Goal: Information Seeking & Learning: Learn about a topic

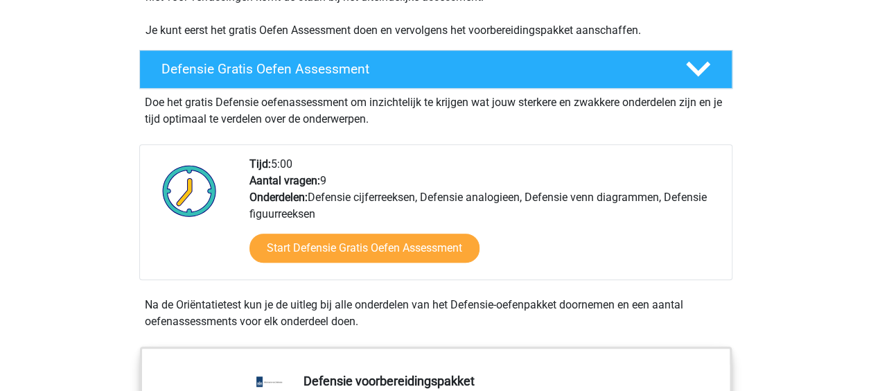
scroll to position [357, 0]
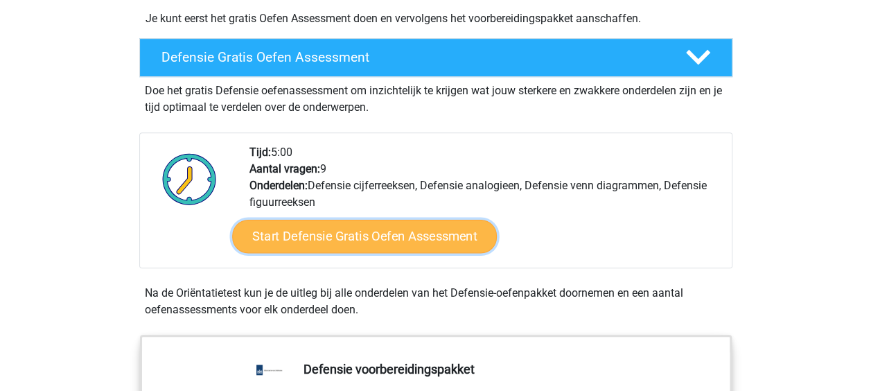
click at [443, 230] on link "Start Defensie Gratis Oefen Assessment" at bounding box center [364, 236] width 265 height 33
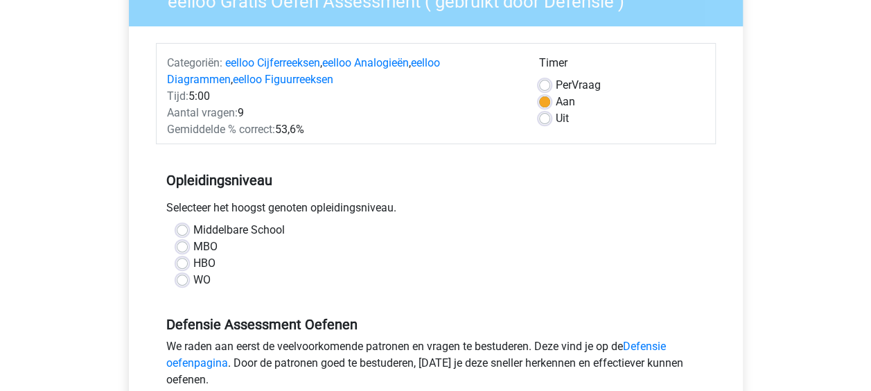
scroll to position [167, 0]
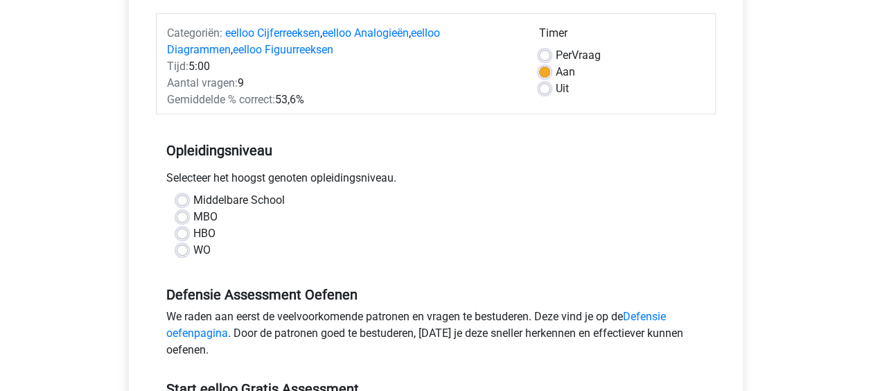
click at [193, 214] on label "MBO" at bounding box center [205, 216] width 24 height 17
click at [184, 214] on input "MBO" at bounding box center [182, 215] width 11 height 14
radio input "true"
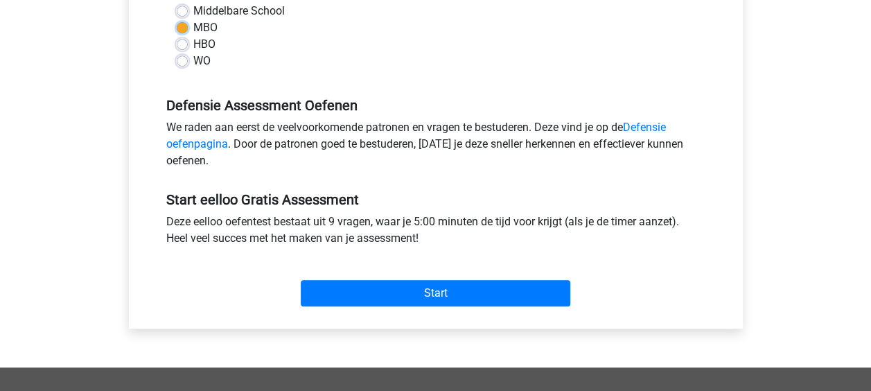
scroll to position [368, 0]
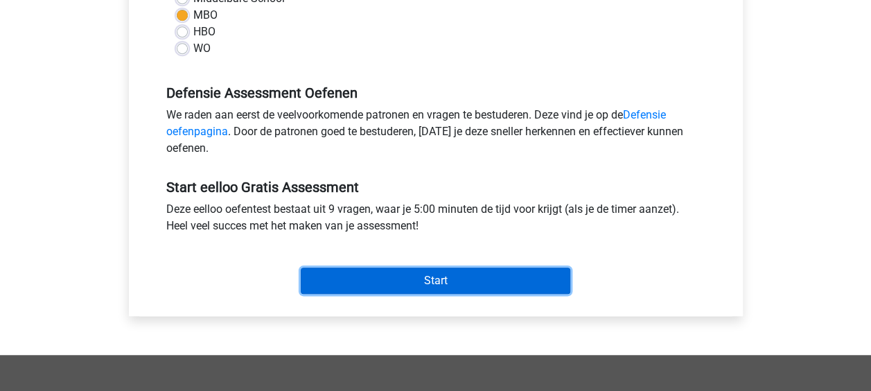
click at [501, 284] on input "Start" at bounding box center [435, 280] width 269 height 26
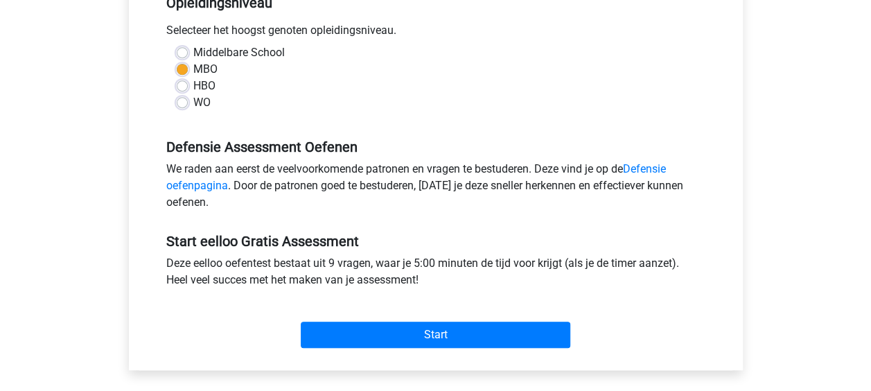
scroll to position [346, 0]
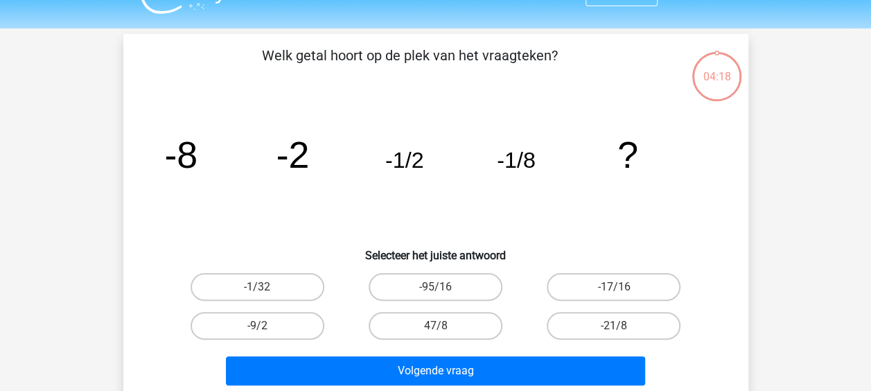
scroll to position [4, 0]
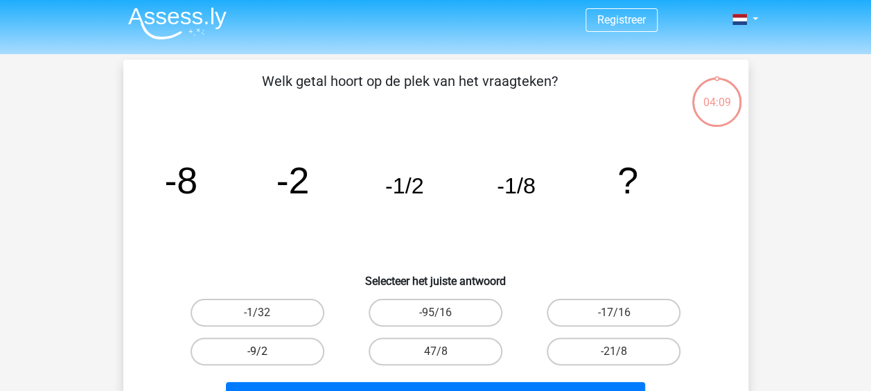
click at [285, 345] on label "-9/2" at bounding box center [257, 351] width 134 height 28
click at [266, 351] on input "-9/2" at bounding box center [261, 355] width 9 height 9
radio input "true"
drag, startPoint x: 870, startPoint y: 105, endPoint x: 880, endPoint y: 128, distance: 24.8
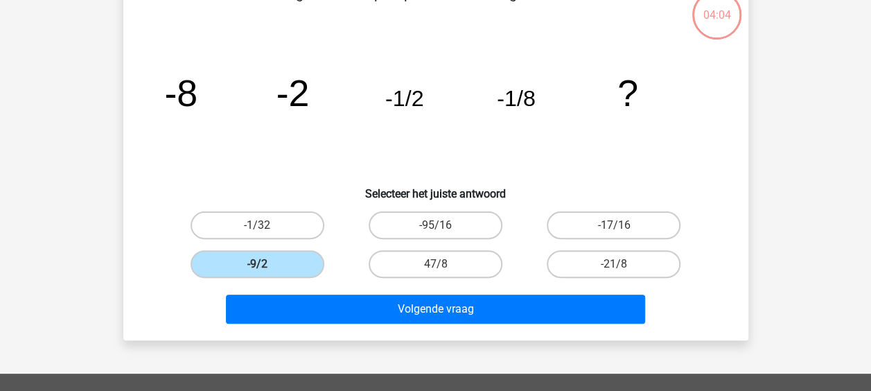
scroll to position [97, 0]
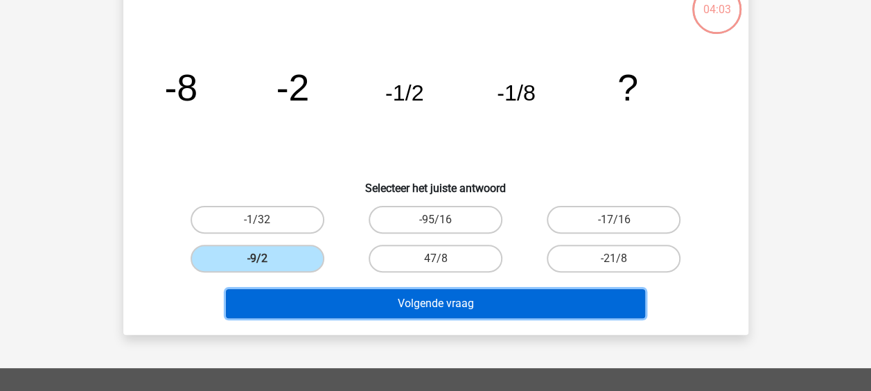
click at [505, 304] on button "Volgende vraag" at bounding box center [435, 303] width 419 height 29
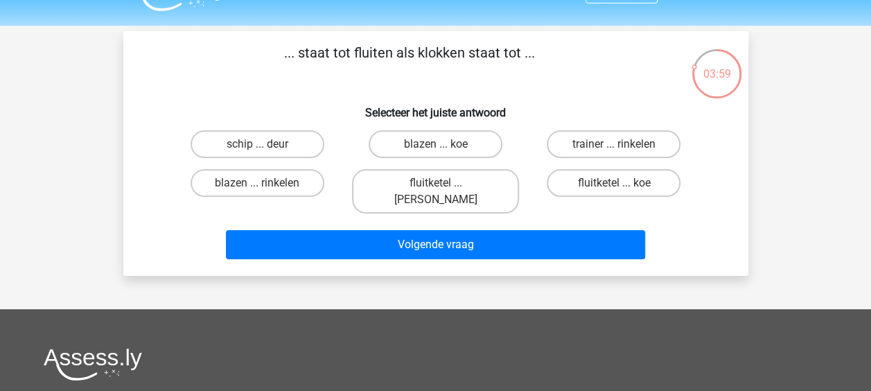
scroll to position [27, 0]
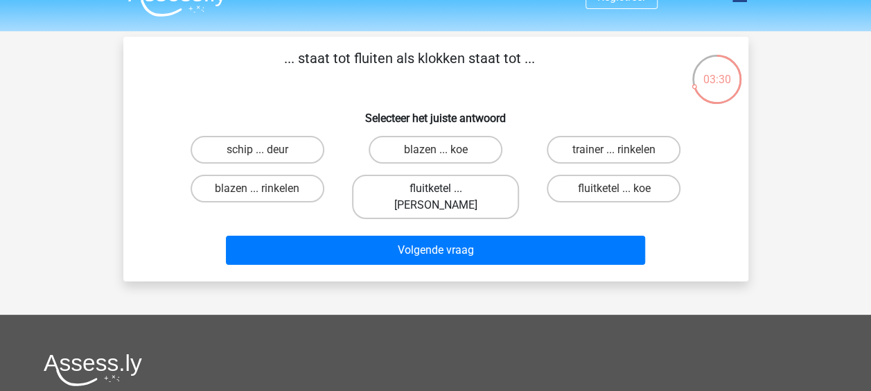
click at [454, 189] on label "fluitketel ... luiden" at bounding box center [435, 197] width 167 height 44
click at [444, 189] on input "fluitketel ... luiden" at bounding box center [439, 192] width 9 height 9
radio input "true"
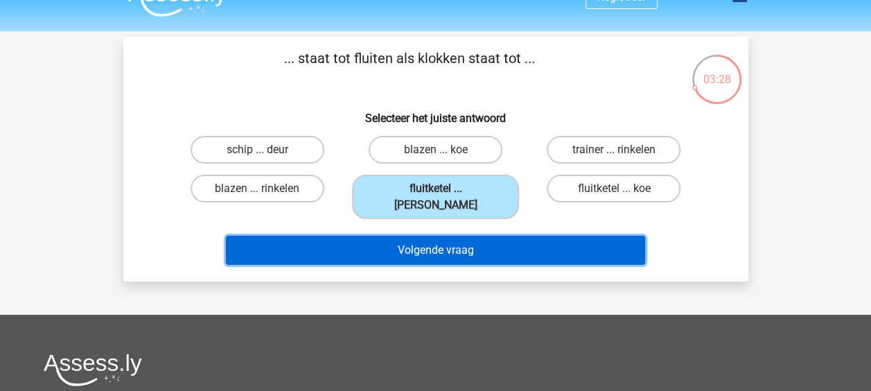
click at [434, 240] on button "Volgende vraag" at bounding box center [435, 249] width 419 height 29
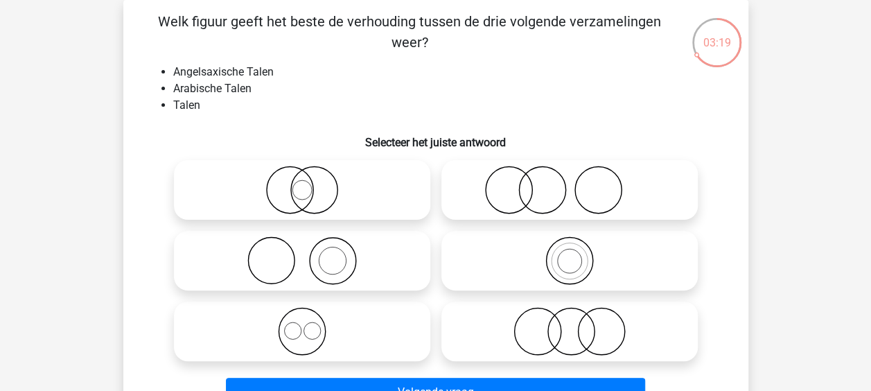
scroll to position [133, 0]
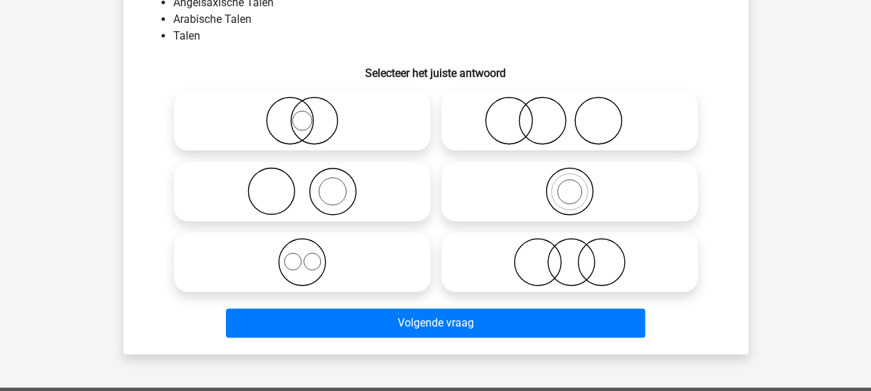
click at [555, 251] on icon at bounding box center [569, 262] width 245 height 48
click at [569, 251] on input "radio" at bounding box center [573, 250] width 9 height 9
radio input "true"
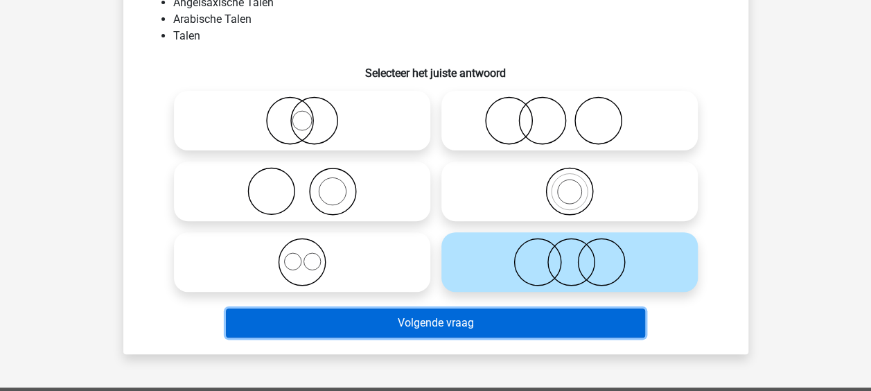
click at [478, 318] on button "Volgende vraag" at bounding box center [435, 322] width 419 height 29
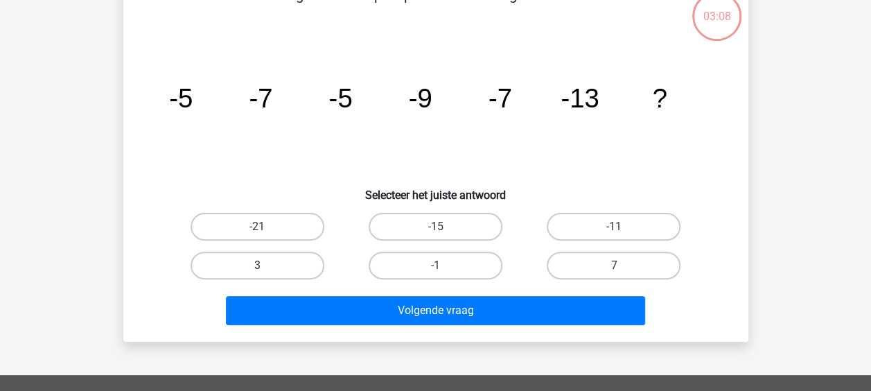
scroll to position [64, 0]
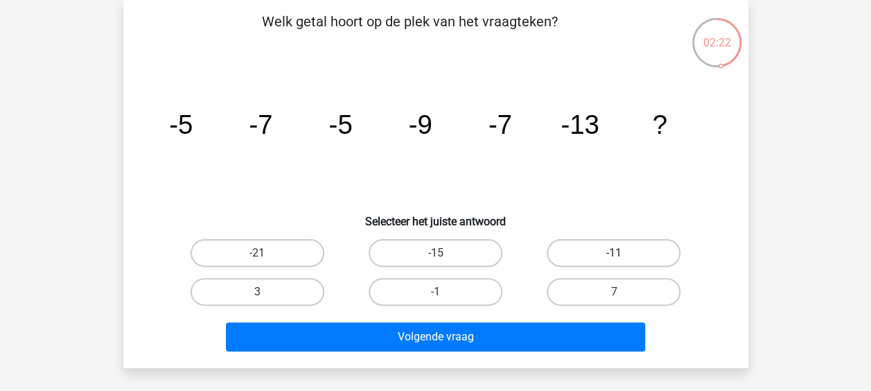
click at [571, 251] on label "-11" at bounding box center [613, 253] width 134 height 28
click at [614, 253] on input "-11" at bounding box center [618, 257] width 9 height 9
radio input "true"
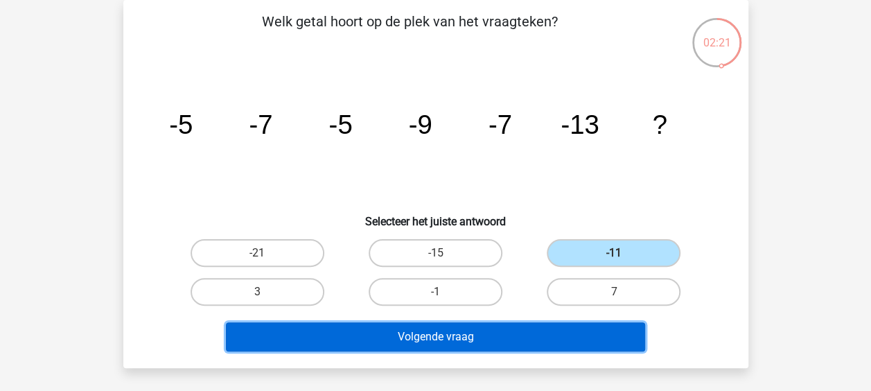
click at [375, 335] on button "Volgende vraag" at bounding box center [435, 336] width 419 height 29
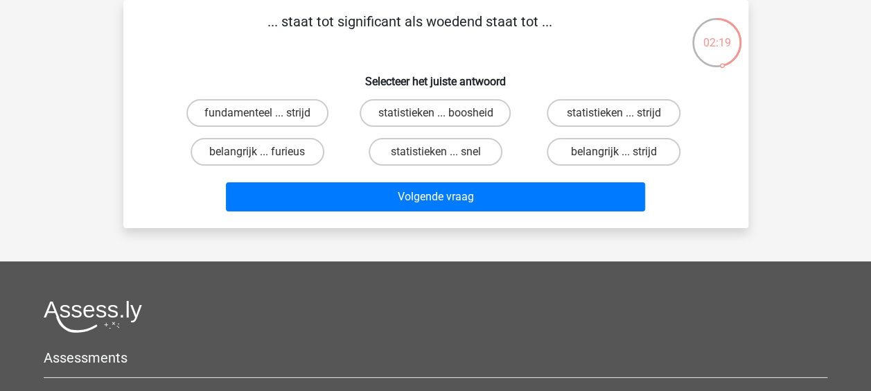
scroll to position [0, 0]
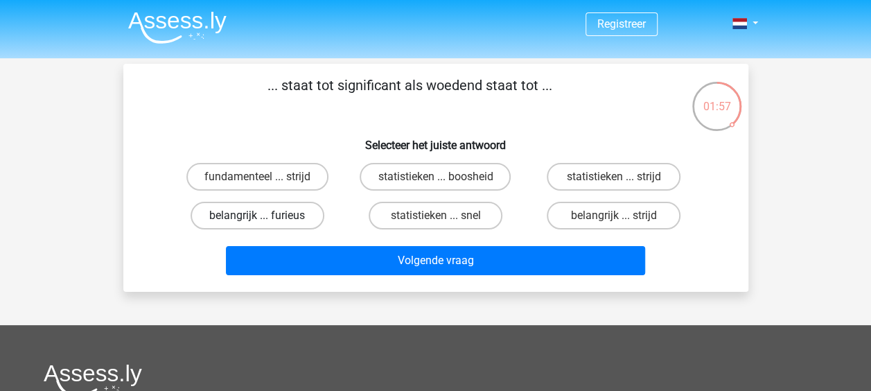
click at [278, 212] on label "belangrijk ... furieus" at bounding box center [257, 216] width 134 height 28
click at [266, 215] on input "belangrijk ... furieus" at bounding box center [261, 219] width 9 height 9
radio input "true"
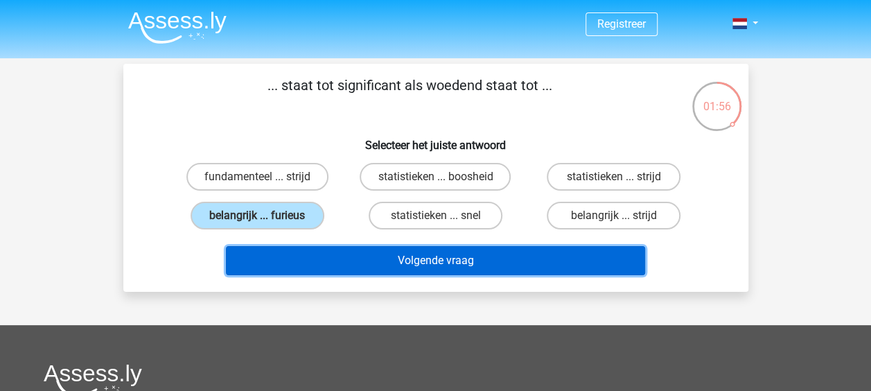
click at [306, 261] on button "Volgende vraag" at bounding box center [435, 260] width 419 height 29
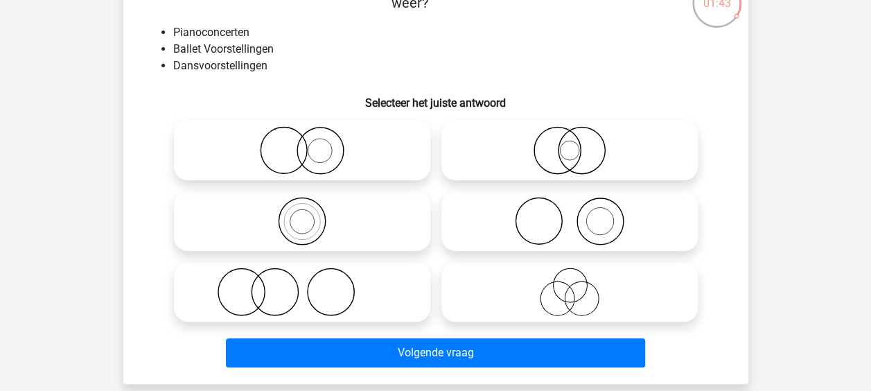
scroll to position [133, 0]
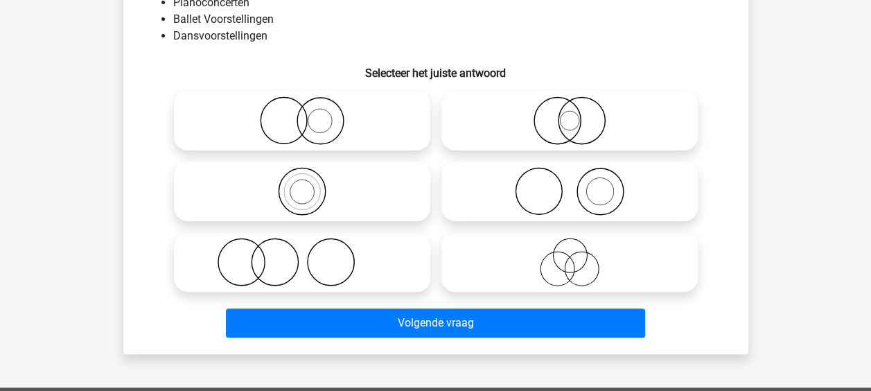
click at [587, 255] on icon at bounding box center [569, 262] width 245 height 48
click at [578, 255] on input "radio" at bounding box center [573, 250] width 9 height 9
radio input "true"
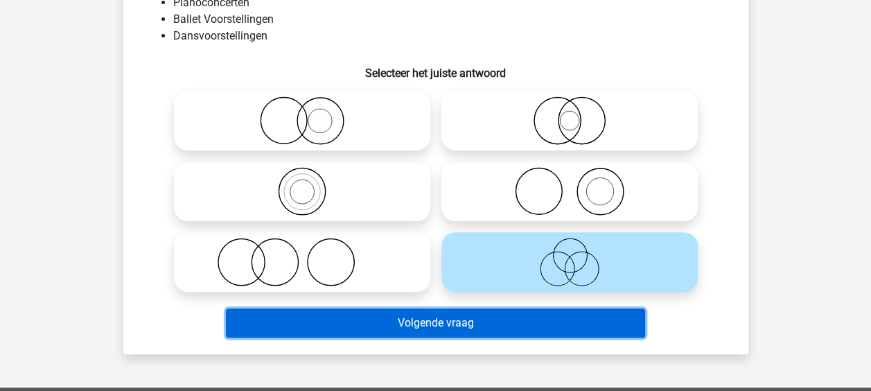
click at [416, 319] on button "Volgende vraag" at bounding box center [435, 322] width 419 height 29
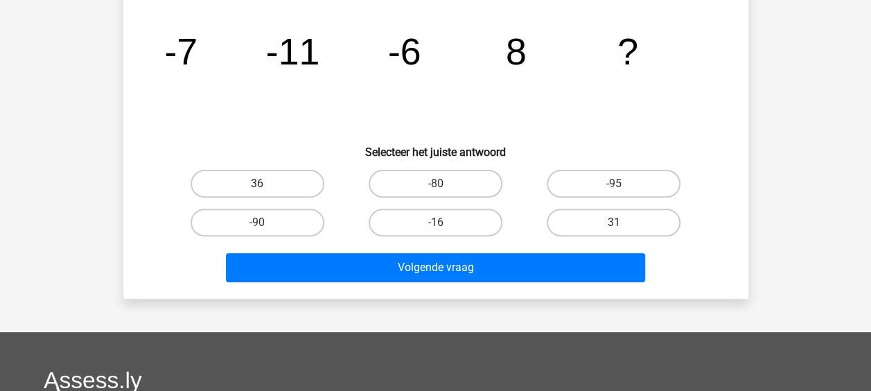
click at [273, 181] on label "36" at bounding box center [257, 184] width 134 height 28
click at [266, 184] on input "36" at bounding box center [261, 188] width 9 height 9
radio input "true"
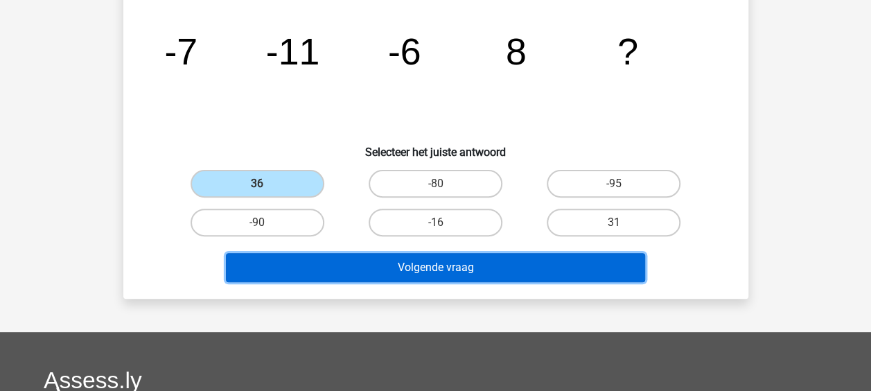
click at [425, 274] on button "Volgende vraag" at bounding box center [435, 267] width 419 height 29
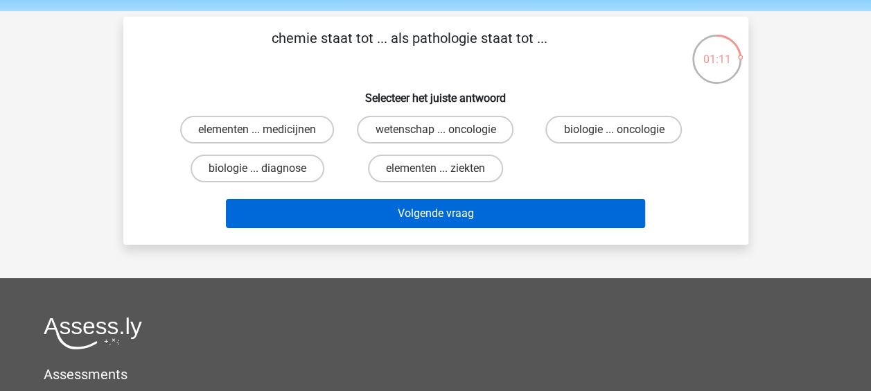
scroll to position [0, 0]
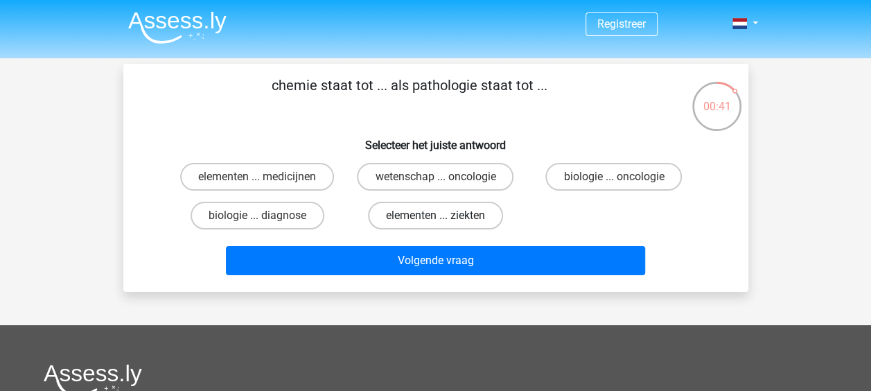
click at [421, 213] on label "elementen ... ziekten" at bounding box center [435, 216] width 135 height 28
click at [435, 215] on input "elementen ... ziekten" at bounding box center [439, 219] width 9 height 9
radio input "true"
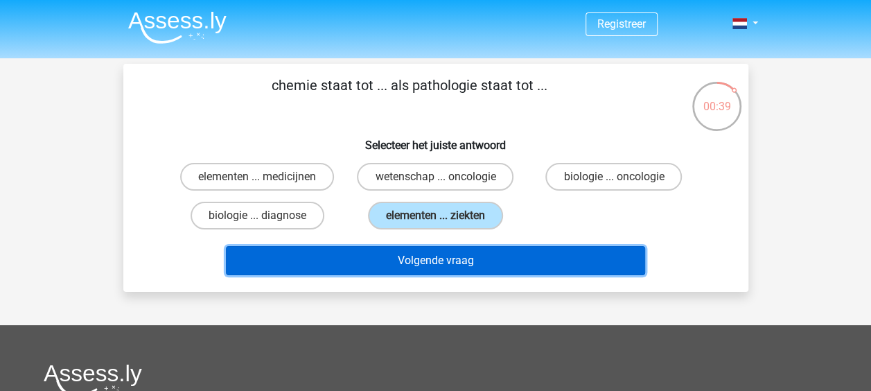
click at [399, 260] on button "Volgende vraag" at bounding box center [435, 260] width 419 height 29
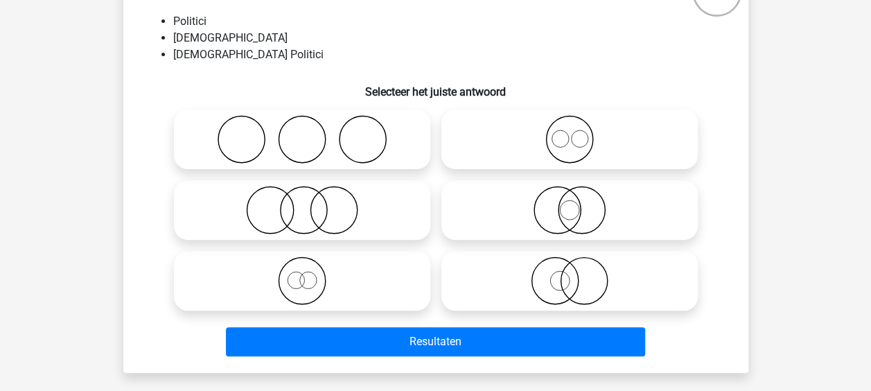
scroll to position [133, 0]
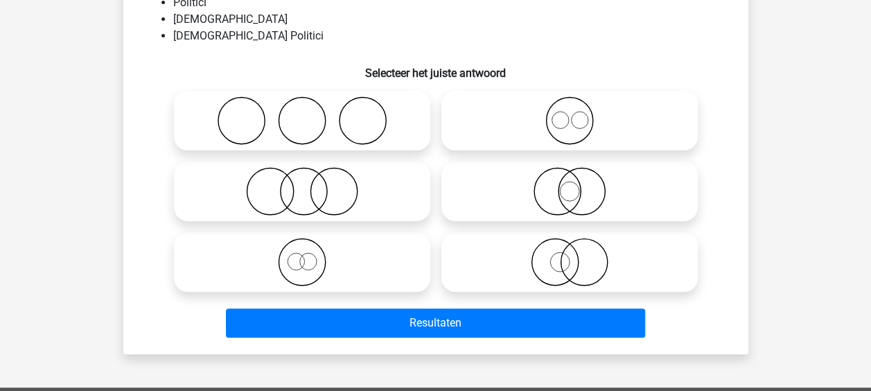
click at [316, 123] on icon at bounding box center [301, 120] width 245 height 48
click at [311, 114] on input "radio" at bounding box center [306, 109] width 9 height 9
radio input "true"
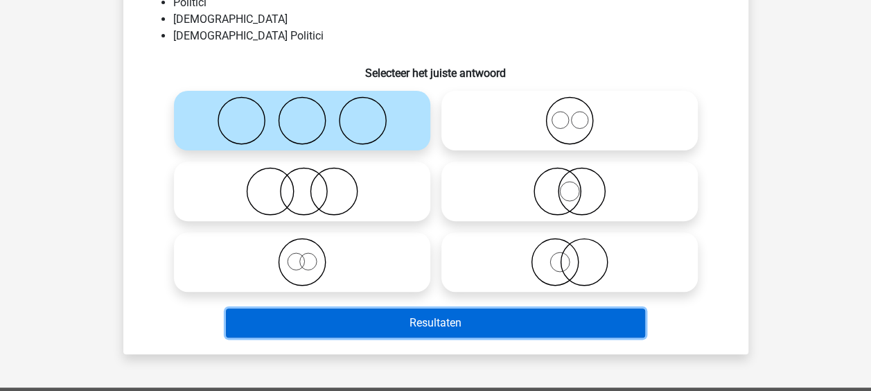
click at [359, 316] on button "Resultaten" at bounding box center [435, 322] width 419 height 29
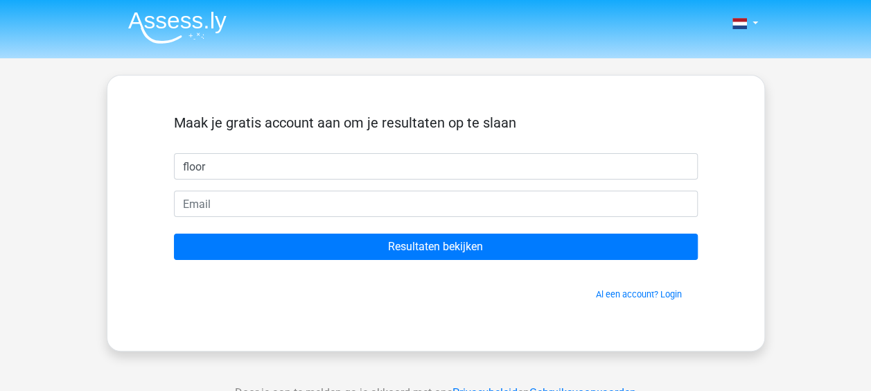
type input "Floor"
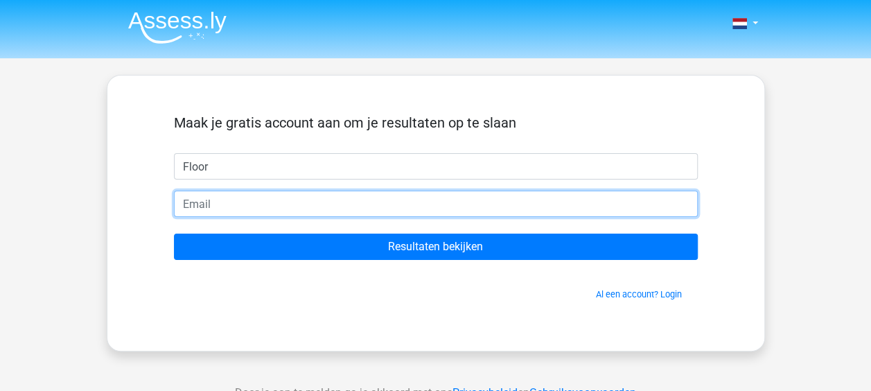
click at [209, 205] on input "email" at bounding box center [436, 203] width 524 height 26
type input "floorvanthof@gmail.com"
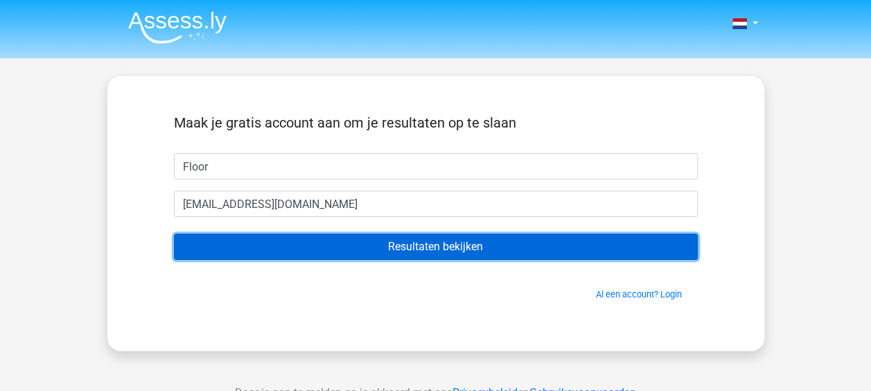
click at [418, 253] on input "Resultaten bekijken" at bounding box center [436, 246] width 524 height 26
